Goal: Task Accomplishment & Management: Manage account settings

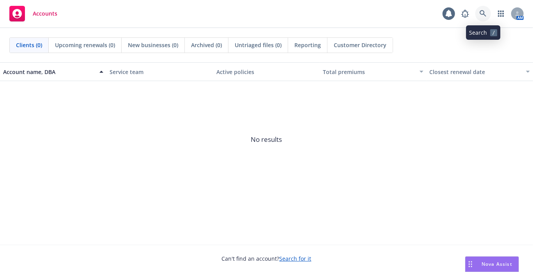
click at [481, 13] on icon at bounding box center [482, 13] width 7 height 7
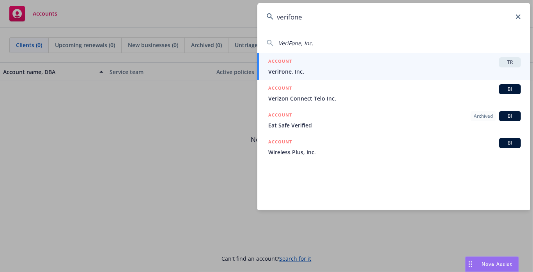
type input "verifone"
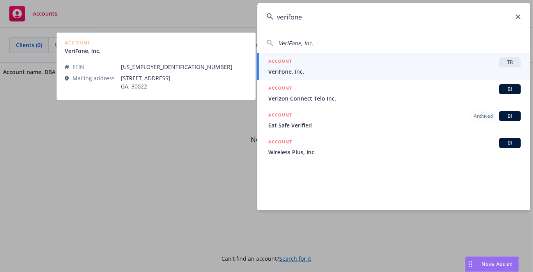
click at [301, 71] on span "VeriFone, Inc." at bounding box center [394, 71] width 253 height 8
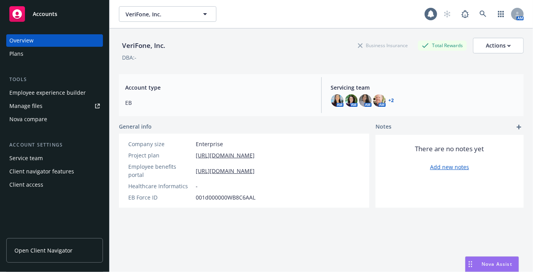
click at [35, 187] on div "Client access" at bounding box center [26, 185] width 34 height 12
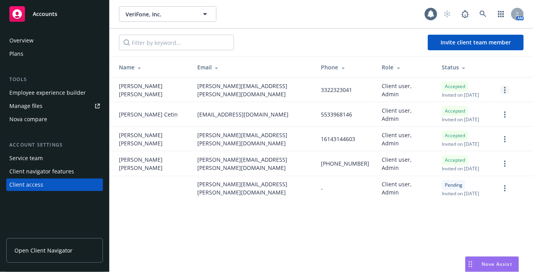
click at [505, 87] on circle "more" at bounding box center [505, 88] width 2 height 2
click at [454, 159] on link "Remove team member" at bounding box center [463, 159] width 91 height 16
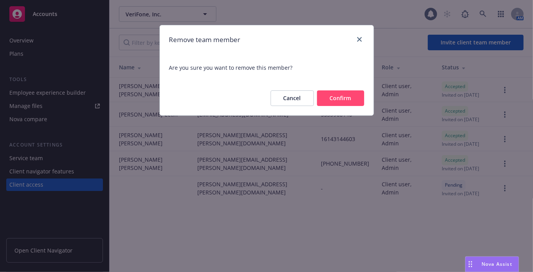
click at [336, 95] on button "Confirm" at bounding box center [340, 98] width 47 height 16
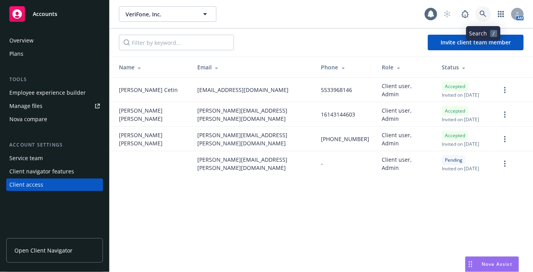
click at [483, 12] on icon at bounding box center [482, 14] width 7 height 7
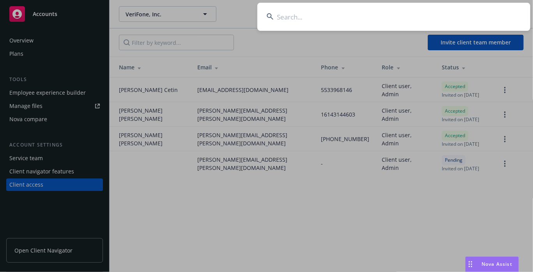
click at [359, 20] on input at bounding box center [393, 17] width 273 height 28
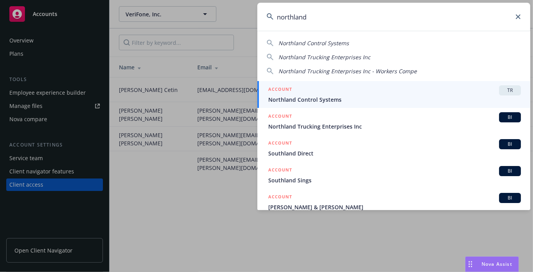
type input "northland"
click at [386, 85] on div "ACCOUNT TR" at bounding box center [394, 90] width 253 height 10
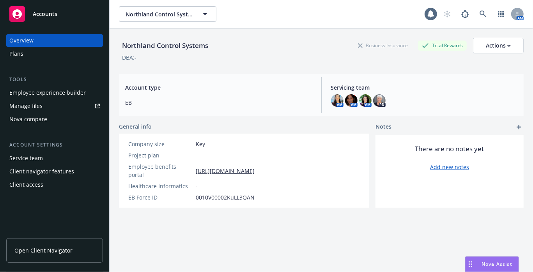
click at [54, 93] on div "Employee experience builder" at bounding box center [47, 93] width 76 height 12
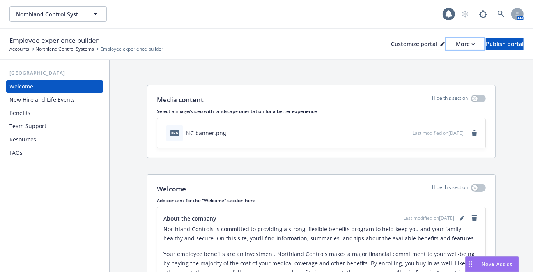
click at [456, 44] on div "More" at bounding box center [465, 44] width 19 height 12
click at [426, 76] on link "Copy portal link" at bounding box center [424, 77] width 71 height 16
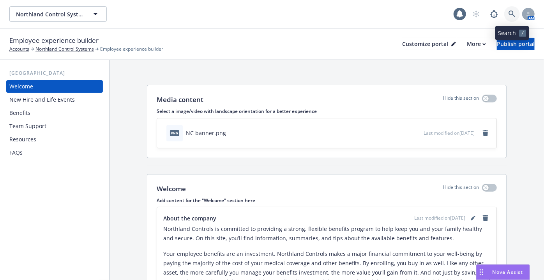
click at [516, 11] on link at bounding box center [512, 14] width 16 height 16
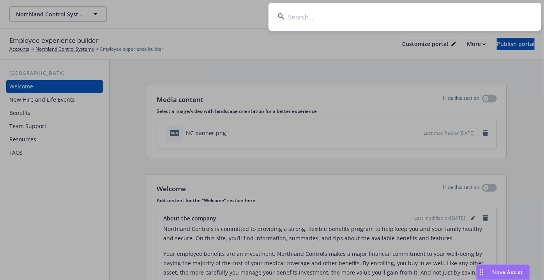
click at [442, 16] on input at bounding box center [405, 17] width 273 height 28
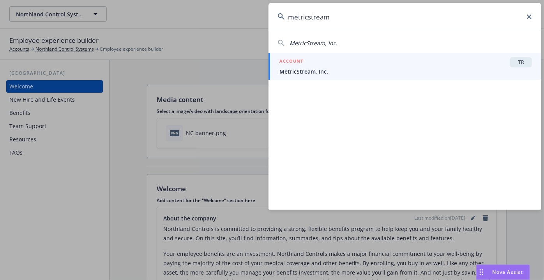
type input "metricstream"
click at [393, 71] on span "MetricStream, Inc." at bounding box center [405, 71] width 253 height 8
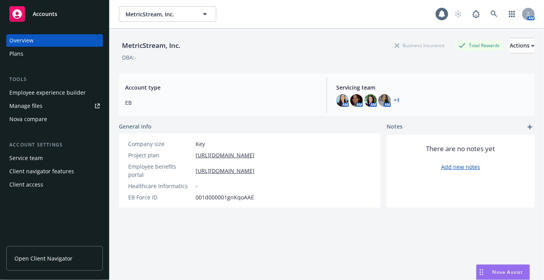
click at [50, 95] on div "Employee experience builder" at bounding box center [47, 93] width 76 height 12
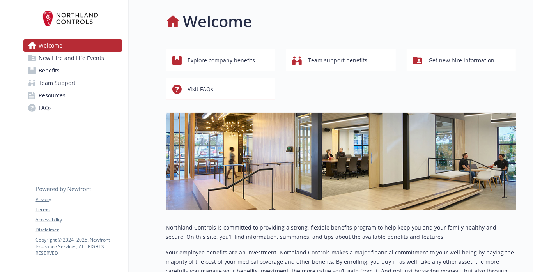
click at [408, 24] on div "Welcome" at bounding box center [341, 21] width 350 height 23
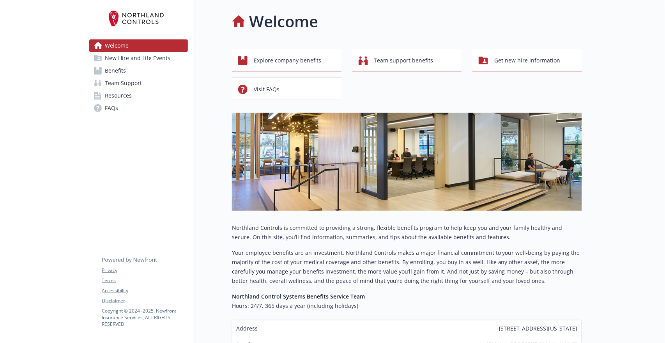
drag, startPoint x: 418, startPoint y: 5, endPoint x: 409, endPoint y: 22, distance: 19.4
click at [409, 22] on div "Welcome" at bounding box center [407, 21] width 350 height 23
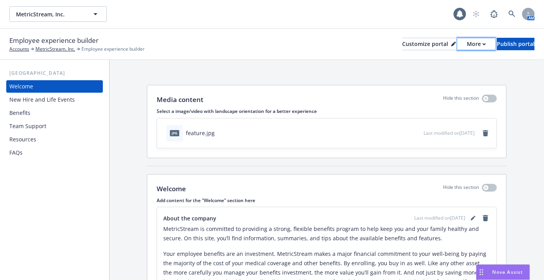
click at [467, 49] on div "More" at bounding box center [476, 44] width 19 height 12
click at [439, 77] on link "Copy portal link" at bounding box center [435, 77] width 71 height 16
click at [511, 9] on link at bounding box center [512, 14] width 16 height 16
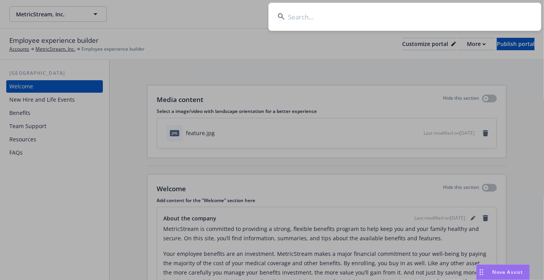
click at [399, 20] on input at bounding box center [405, 17] width 273 height 28
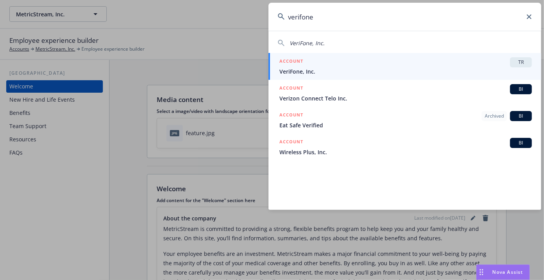
type input "verifone"
click at [326, 68] on span "VeriFone, Inc." at bounding box center [405, 71] width 253 height 8
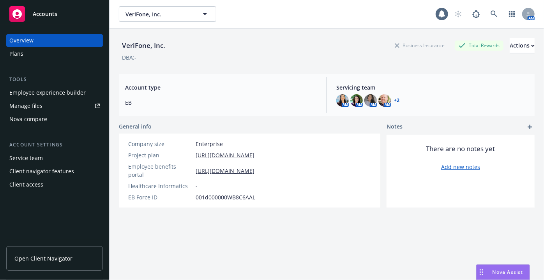
click at [56, 97] on div "Employee experience builder" at bounding box center [47, 93] width 76 height 12
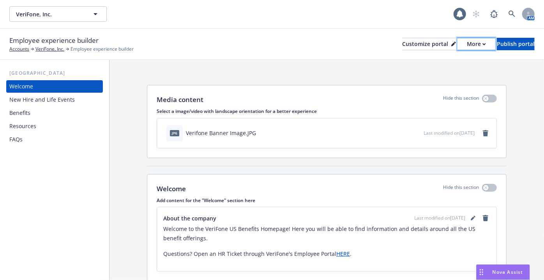
click at [467, 42] on div "More" at bounding box center [476, 44] width 19 height 12
drag, startPoint x: 436, startPoint y: 76, endPoint x: 436, endPoint y: 71, distance: 5.5
click at [436, 76] on link "Copy portal link" at bounding box center [435, 77] width 71 height 16
